Goal: Information Seeking & Learning: Understand process/instructions

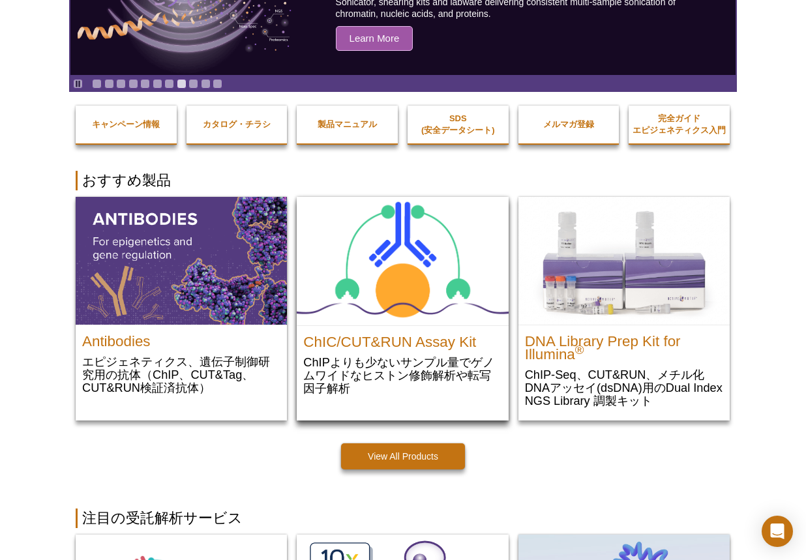
scroll to position [137, 0]
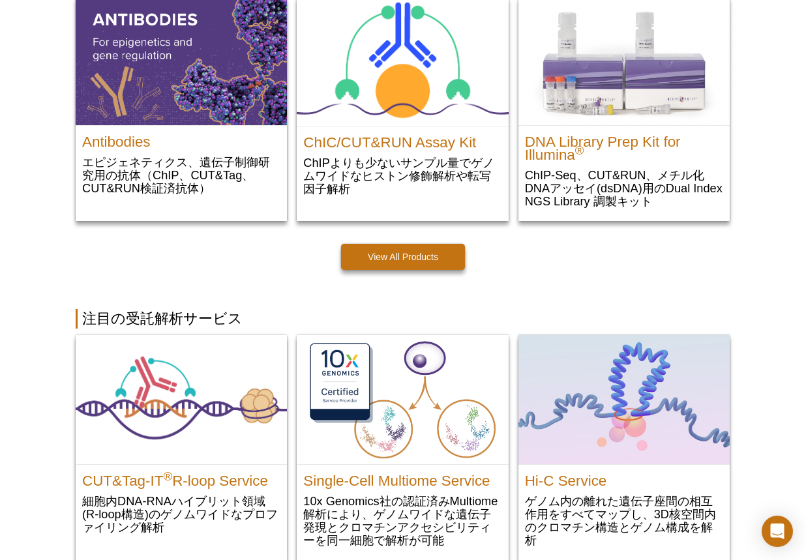
scroll to position [0, 0]
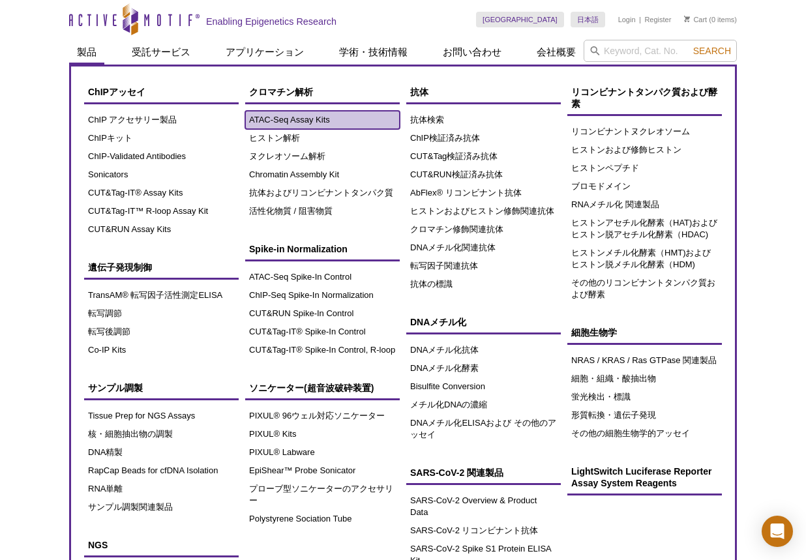
click at [279, 123] on link "ATAC-Seq Assay Kits" at bounding box center [322, 120] width 155 height 18
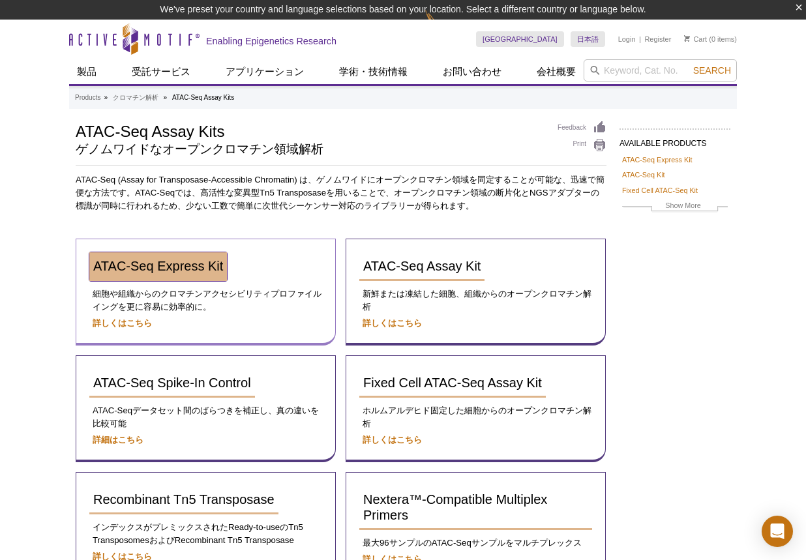
click at [158, 265] on span "ATAC-Seq Express Kit" at bounding box center [158, 266] width 130 height 14
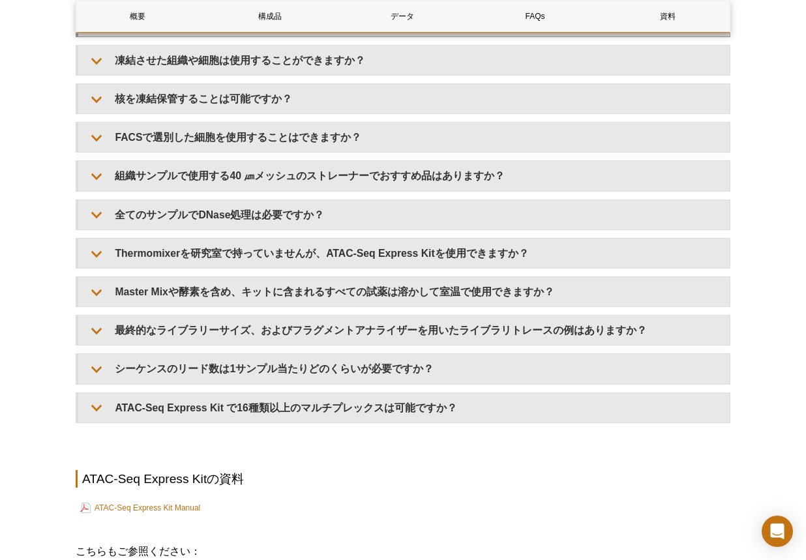
scroll to position [3116, 0]
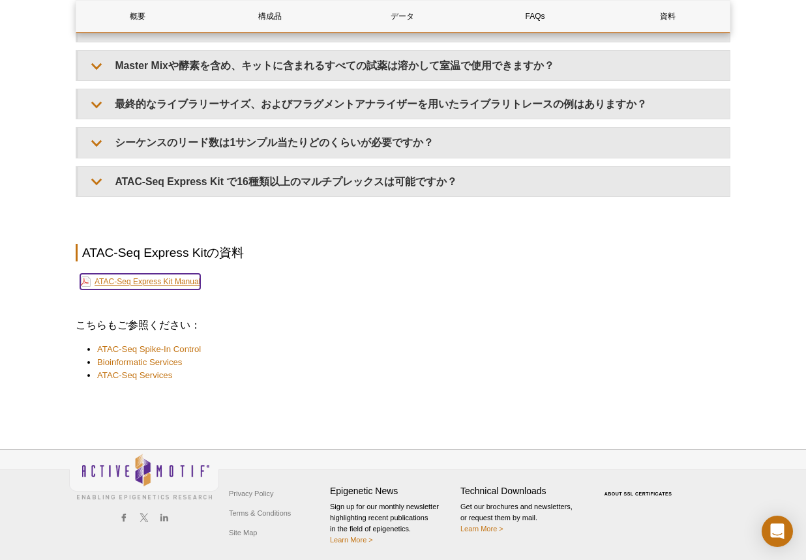
click at [176, 278] on link "ATAC-Seq Express Kit Manual" at bounding box center [140, 282] width 120 height 16
